Goal: Task Accomplishment & Management: Manage account settings

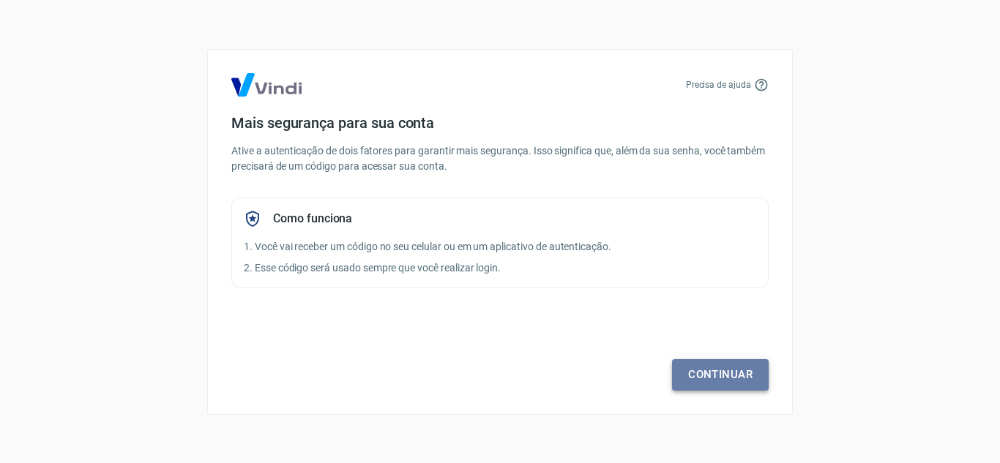
click at [686, 381] on link "Continuar" at bounding box center [720, 374] width 97 height 31
click at [684, 384] on link "Continuar" at bounding box center [720, 374] width 97 height 31
click at [750, 381] on link "Continuar" at bounding box center [720, 374] width 97 height 31
click at [691, 390] on link "Continuar" at bounding box center [720, 374] width 97 height 31
